Goal: Task Accomplishment & Management: Complete application form

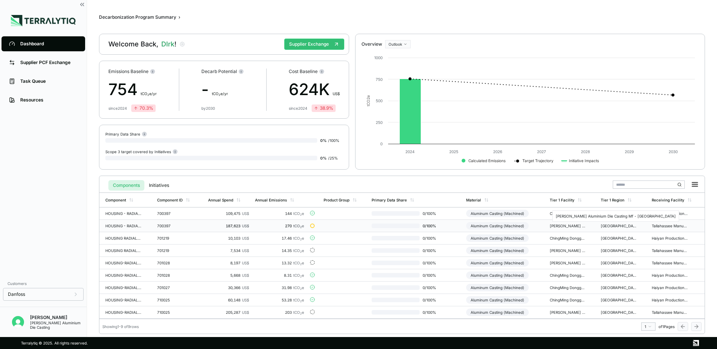
click at [558, 228] on div "[PERSON_NAME] Aluminium Die Casting Mf - [GEOGRAPHIC_DATA]" at bounding box center [568, 226] width 36 height 4
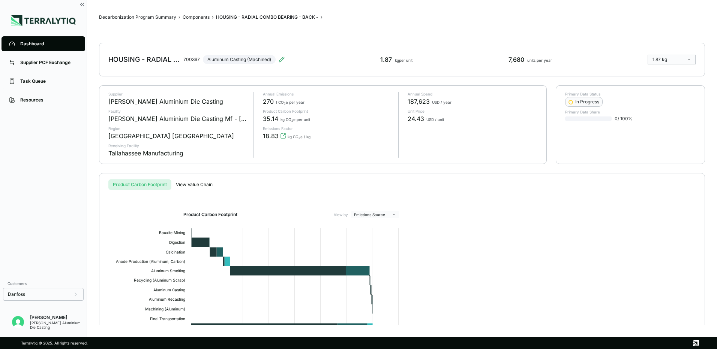
click at [29, 40] on link "Dashboard" at bounding box center [43, 43] width 84 height 15
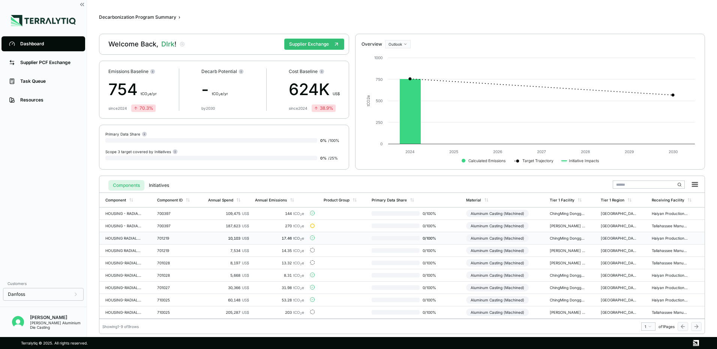
click at [263, 240] on div "17.46 tCO 2 e" at bounding box center [279, 238] width 49 height 4
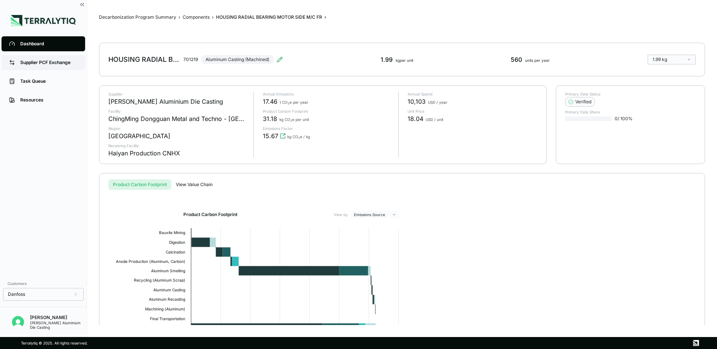
click at [34, 63] on div "Supplier PCF Exchange" at bounding box center [48, 63] width 57 height 6
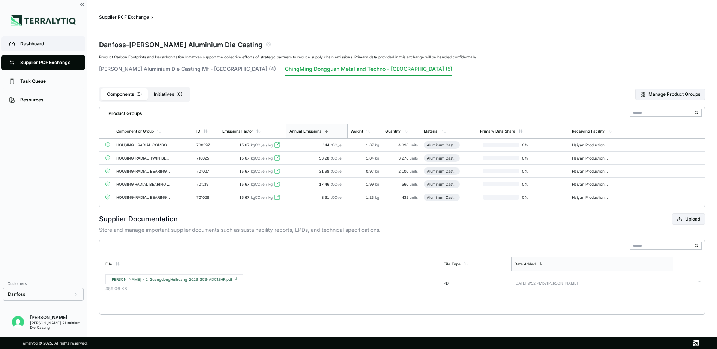
click at [32, 43] on div "Dashboard" at bounding box center [48, 44] width 57 height 6
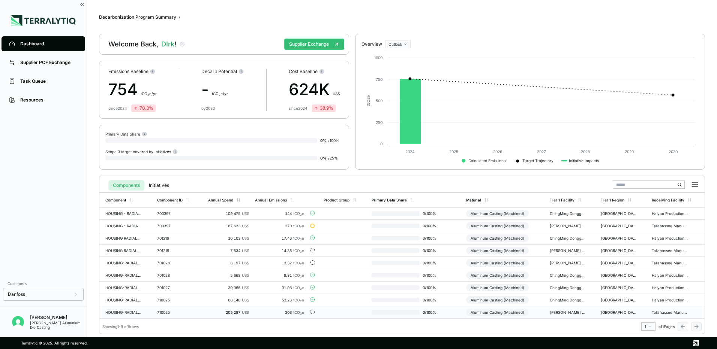
click at [332, 312] on td at bounding box center [344, 313] width 48 height 12
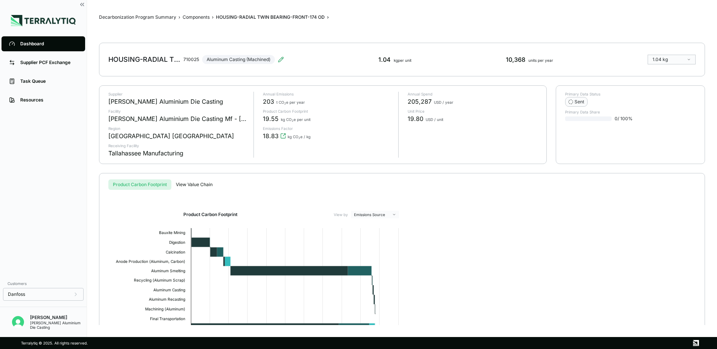
click at [36, 44] on div "Dashboard" at bounding box center [48, 44] width 57 height 6
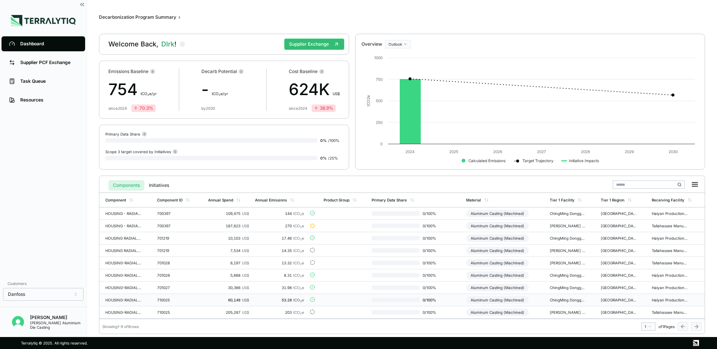
click at [273, 300] on div "53.28 tCO 2 e" at bounding box center [279, 300] width 49 height 4
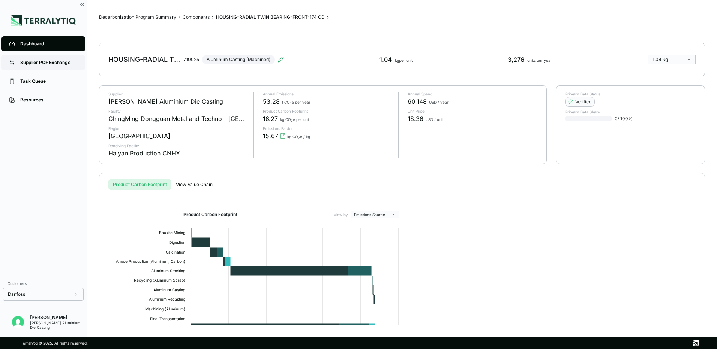
click at [30, 62] on div "Supplier PCF Exchange" at bounding box center [48, 63] width 57 height 6
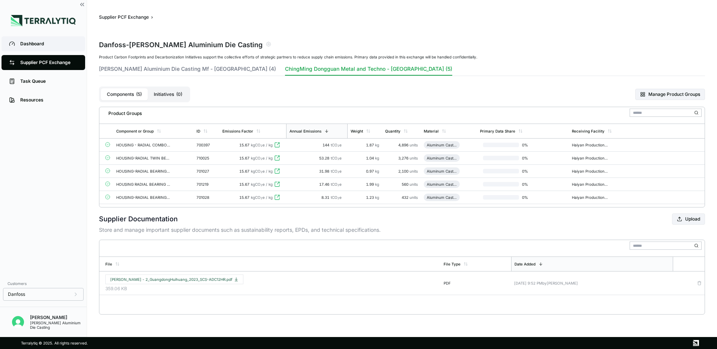
click at [37, 44] on div "Dashboard" at bounding box center [48, 44] width 57 height 6
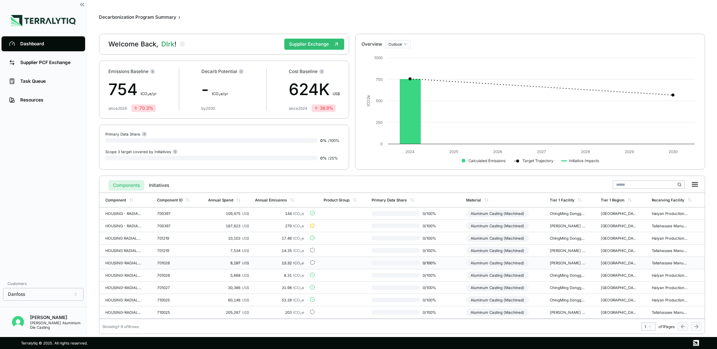
click at [292, 263] on div "13.32 tCO 2 e" at bounding box center [279, 263] width 49 height 4
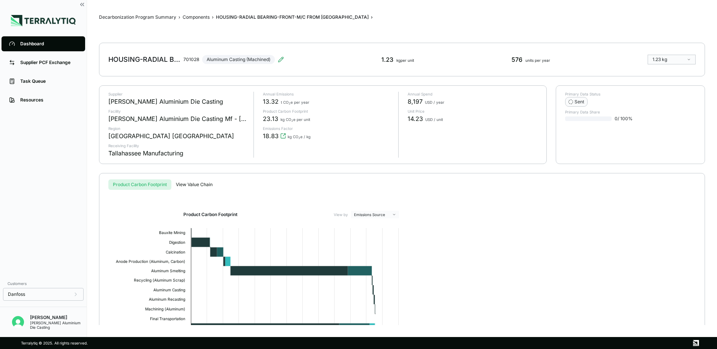
click at [28, 40] on link "Dashboard" at bounding box center [43, 43] width 84 height 15
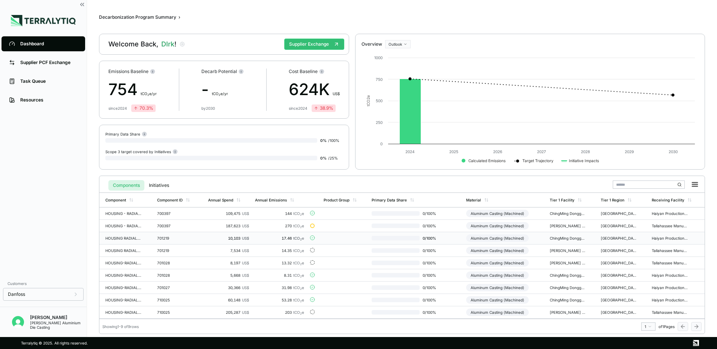
click at [295, 239] on span "tCO 2 e" at bounding box center [298, 238] width 11 height 4
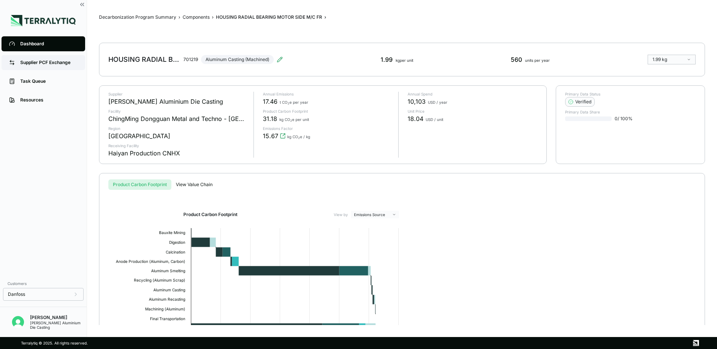
click at [23, 64] on div "Supplier PCF Exchange" at bounding box center [48, 63] width 57 height 6
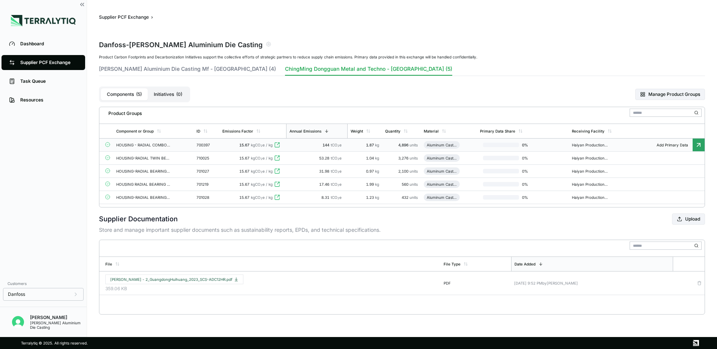
click at [670, 144] on span "Add Primary Data" at bounding box center [672, 145] width 40 height 4
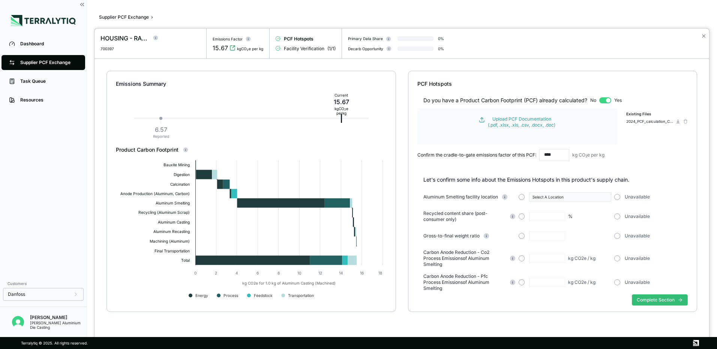
type input "***"
type input "****"
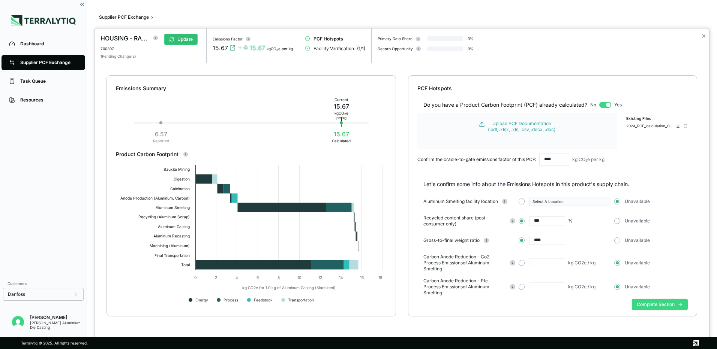
click at [665, 307] on button "Complete Section" at bounding box center [660, 304] width 56 height 11
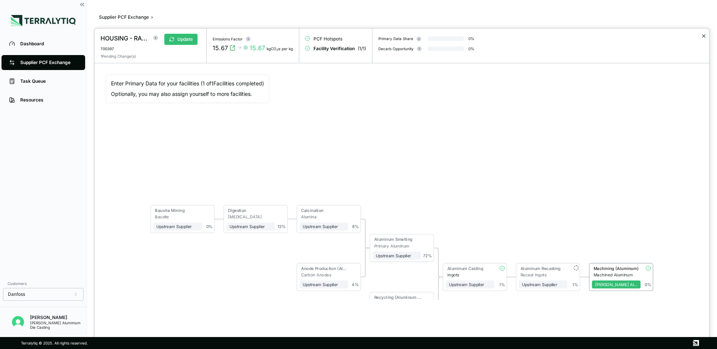
click at [703, 36] on button "✕" at bounding box center [703, 35] width 5 height 9
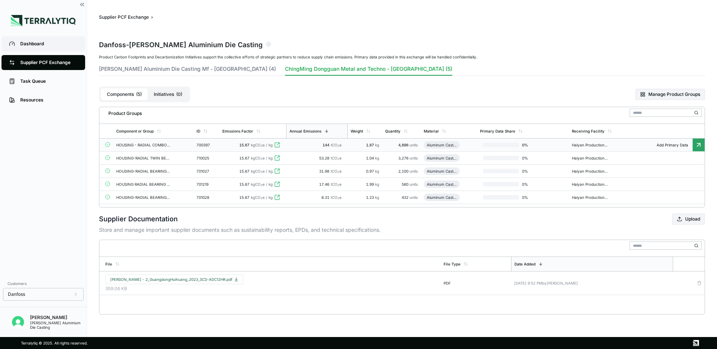
click at [24, 47] on div "Dashboard" at bounding box center [48, 44] width 57 height 6
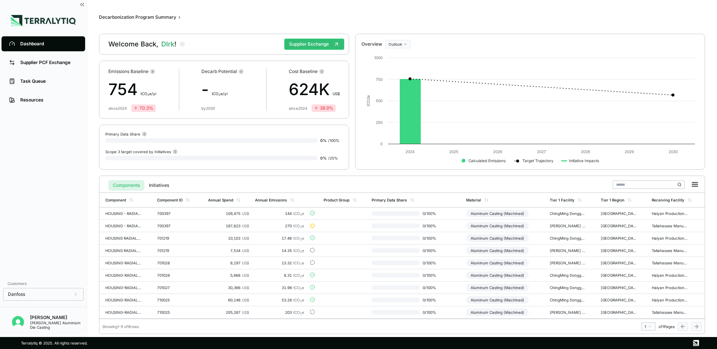
click at [40, 325] on div "[PERSON_NAME] Aluminium Die Casting" at bounding box center [58, 325] width 57 height 9
click at [41, 323] on div "[PERSON_NAME] Aluminium Die Casting" at bounding box center [58, 325] width 57 height 9
click at [18, 322] on img "Open user button" at bounding box center [18, 322] width 12 height 12
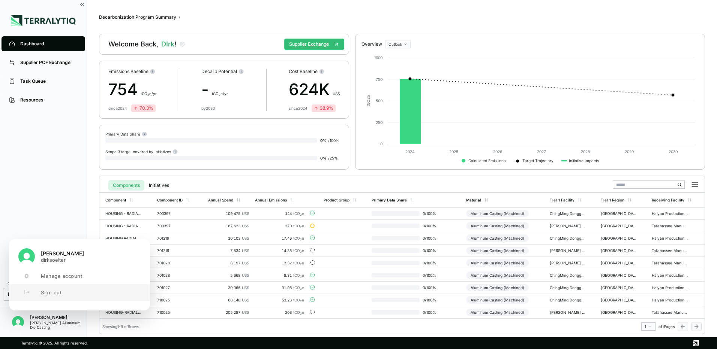
click at [55, 293] on span "Sign out" at bounding box center [51, 293] width 21 height 6
